Goal: Task Accomplishment & Management: Use online tool/utility

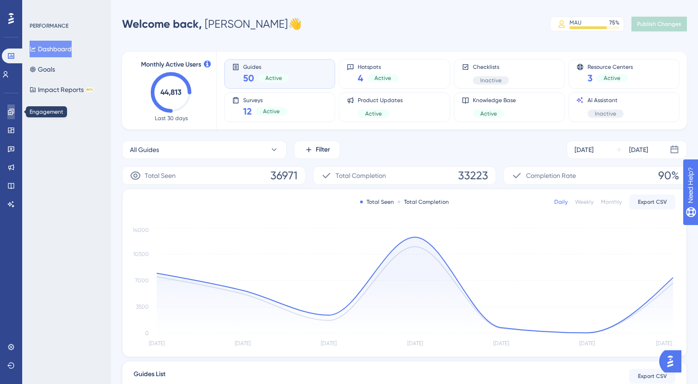
click at [15, 108] on link at bounding box center [10, 111] width 7 height 15
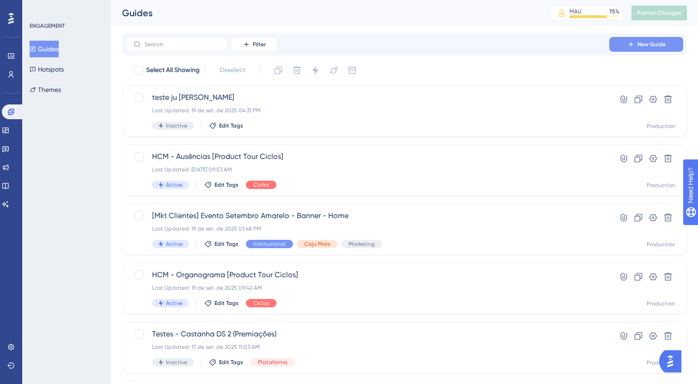
click at [650, 43] on span "New Guide" at bounding box center [651, 44] width 28 height 7
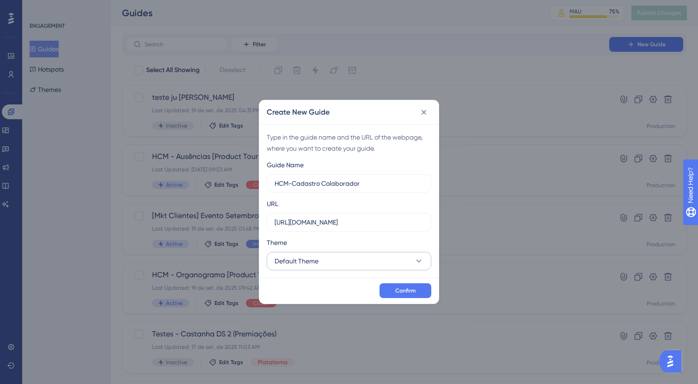
type input "HCM-Cadastro Colaborador"
click at [415, 264] on icon at bounding box center [418, 261] width 9 height 9
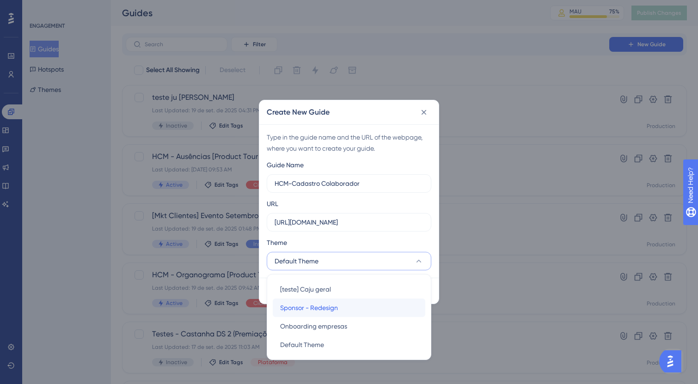
click at [369, 311] on div "Sponsor - Redesign Sponsor - Redesign" at bounding box center [349, 308] width 138 height 18
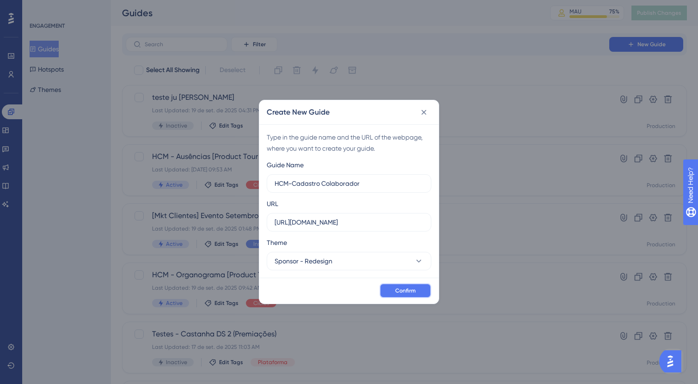
click at [398, 288] on span "Confirm" at bounding box center [405, 290] width 20 height 7
